Goal: Information Seeking & Learning: Learn about a topic

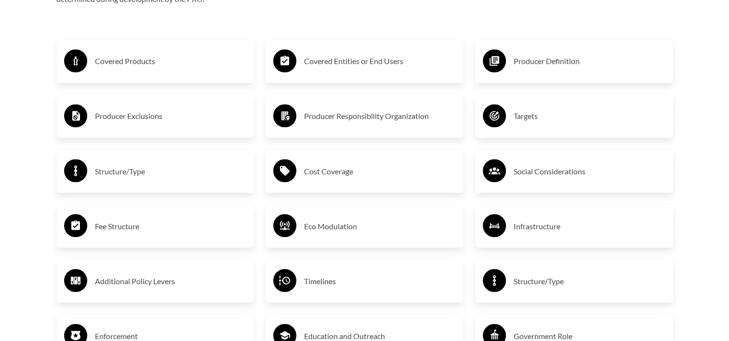
scroll to position [1783, 0]
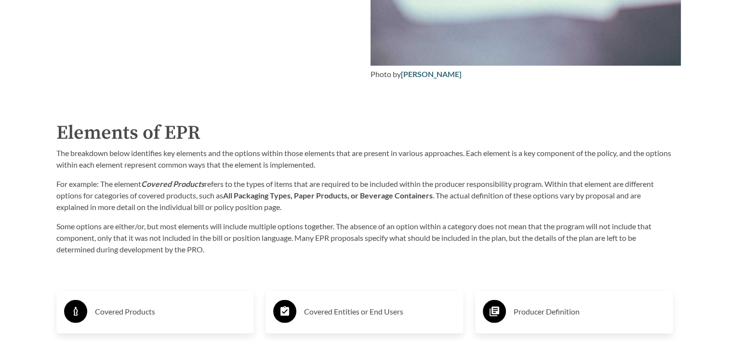
scroll to position [1591, 0]
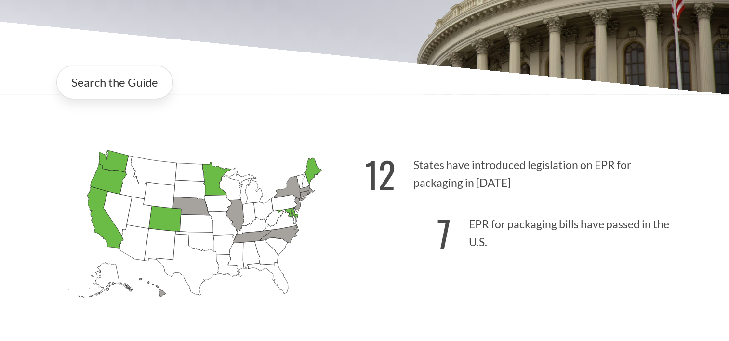
scroll to position [145, 0]
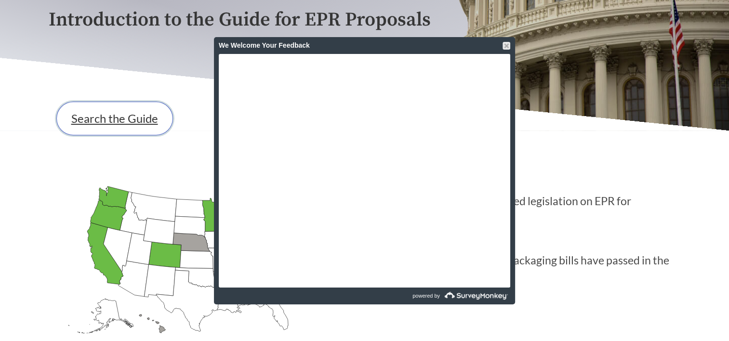
click at [137, 121] on link "Search the Guide" at bounding box center [114, 119] width 117 height 34
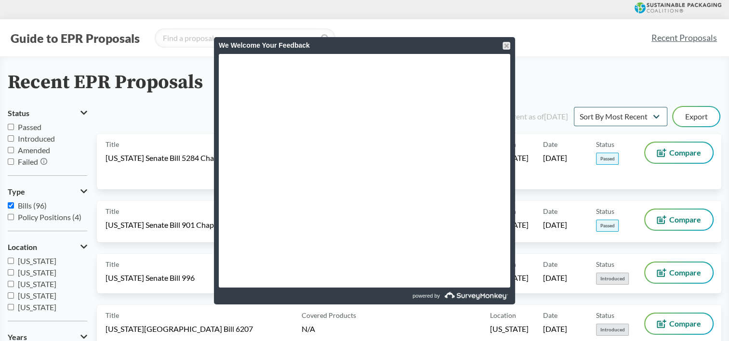
click at [501, 48] on div "We Welcome Your Feedback" at bounding box center [365, 45] width 292 height 17
click at [509, 43] on div at bounding box center [507, 46] width 8 height 8
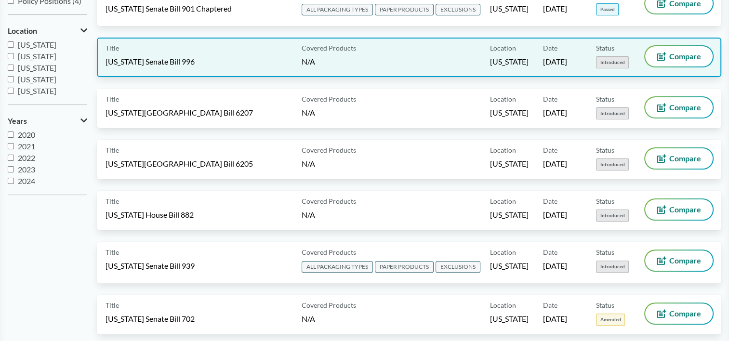
scroll to position [241, 0]
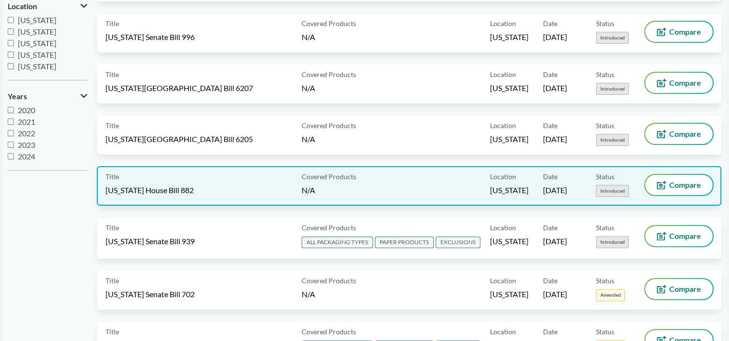
click at [604, 189] on span "Introduced" at bounding box center [612, 191] width 33 height 12
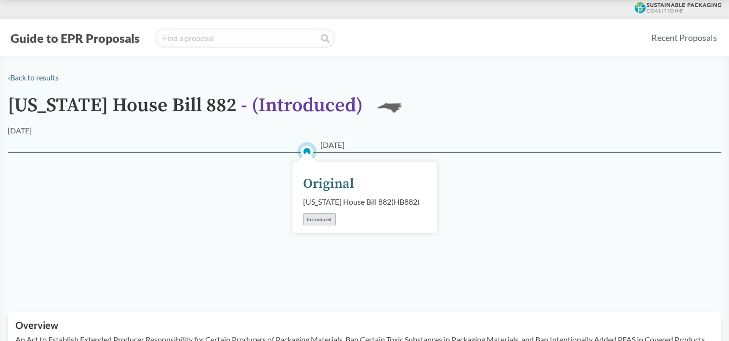
click at [320, 226] on div "Introduced" at bounding box center [319, 220] width 33 height 12
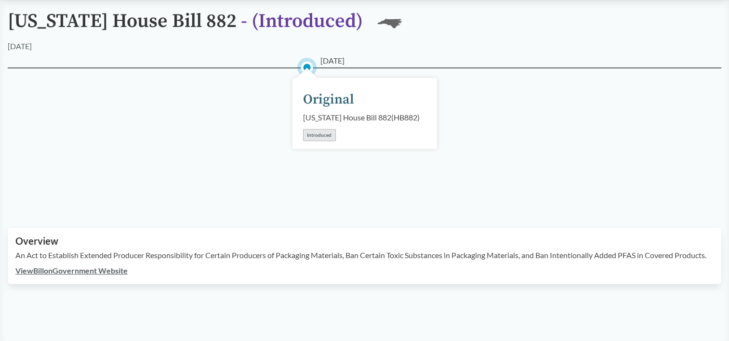
scroll to position [193, 0]
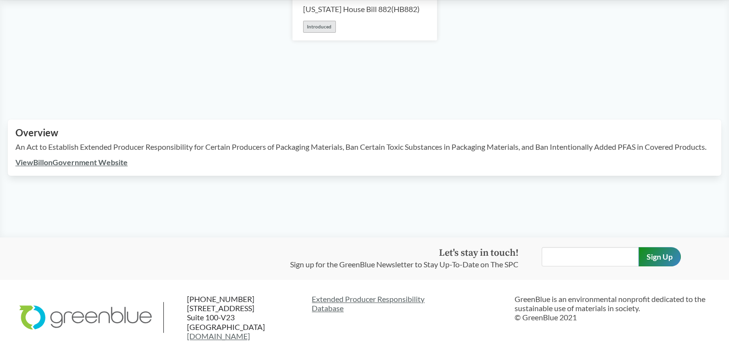
click at [51, 167] on link "View Bill on Government Website" at bounding box center [71, 162] width 112 height 9
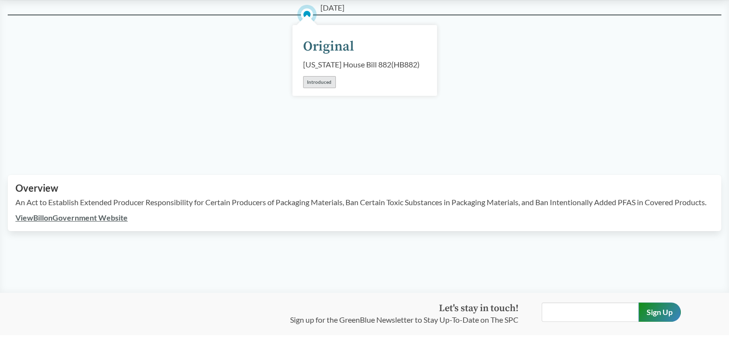
scroll to position [96, 0]
